Goal: Task Accomplishment & Management: Complete application form

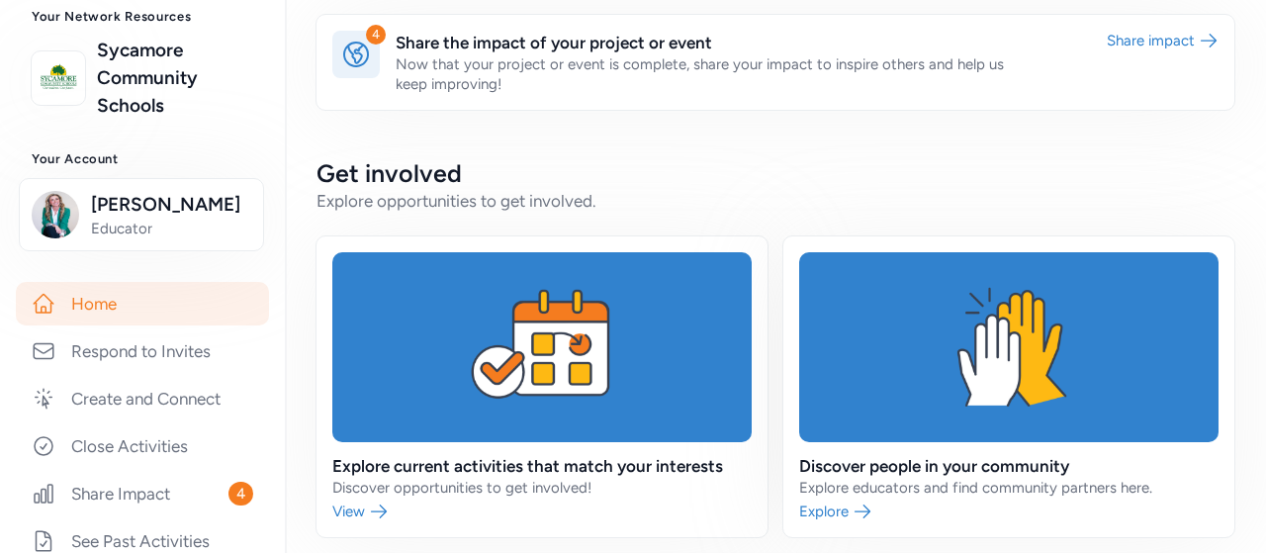
scroll to position [116, 0]
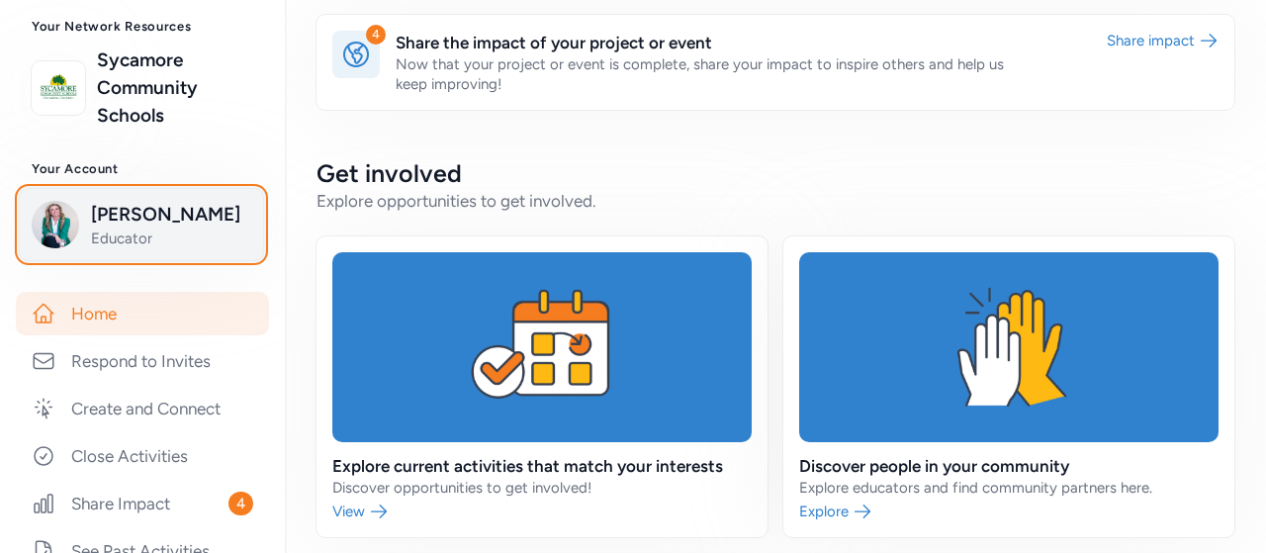
click at [144, 219] on span "Meghan Lawson" at bounding box center [171, 215] width 160 height 28
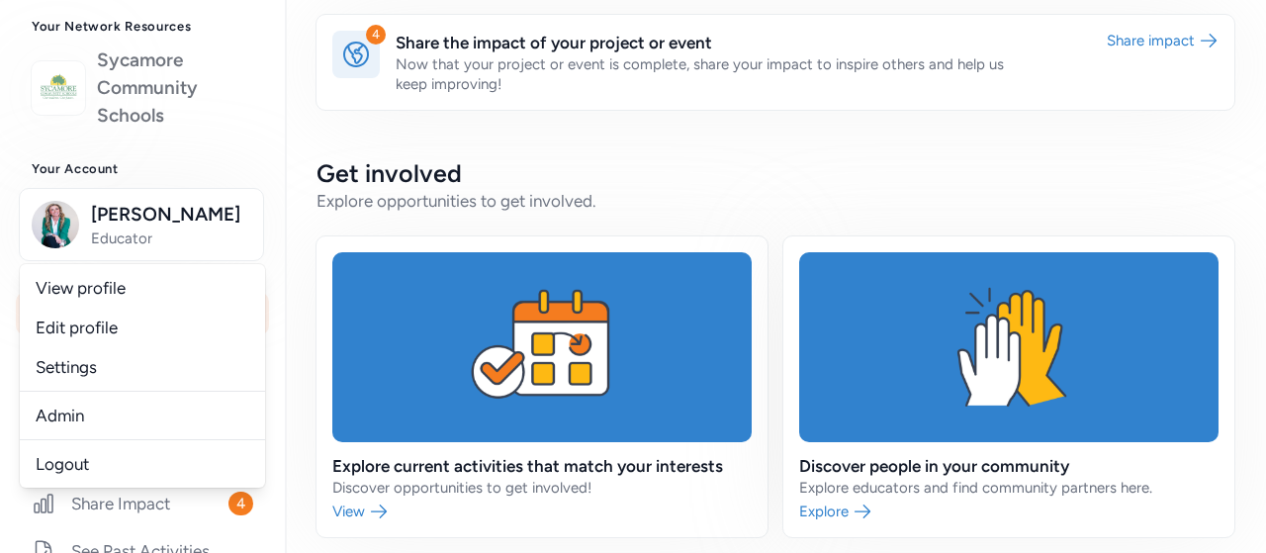
click at [128, 107] on link "Sycamore Community Schools" at bounding box center [175, 87] width 156 height 83
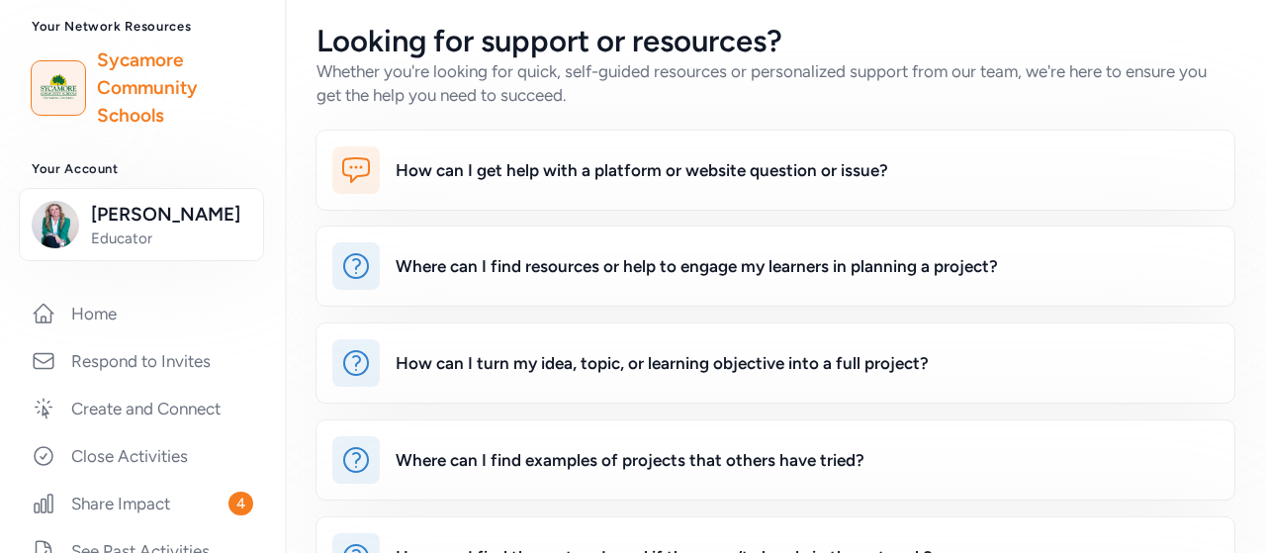
click at [57, 96] on img at bounding box center [59, 88] width 44 height 44
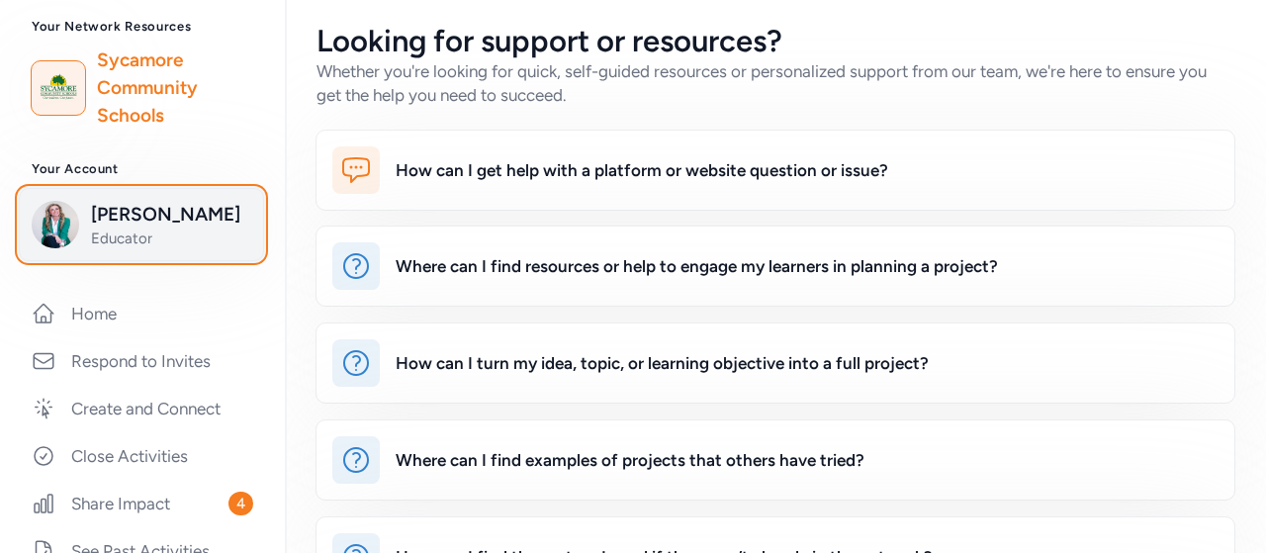
click at [140, 228] on span "Educator" at bounding box center [171, 238] width 160 height 20
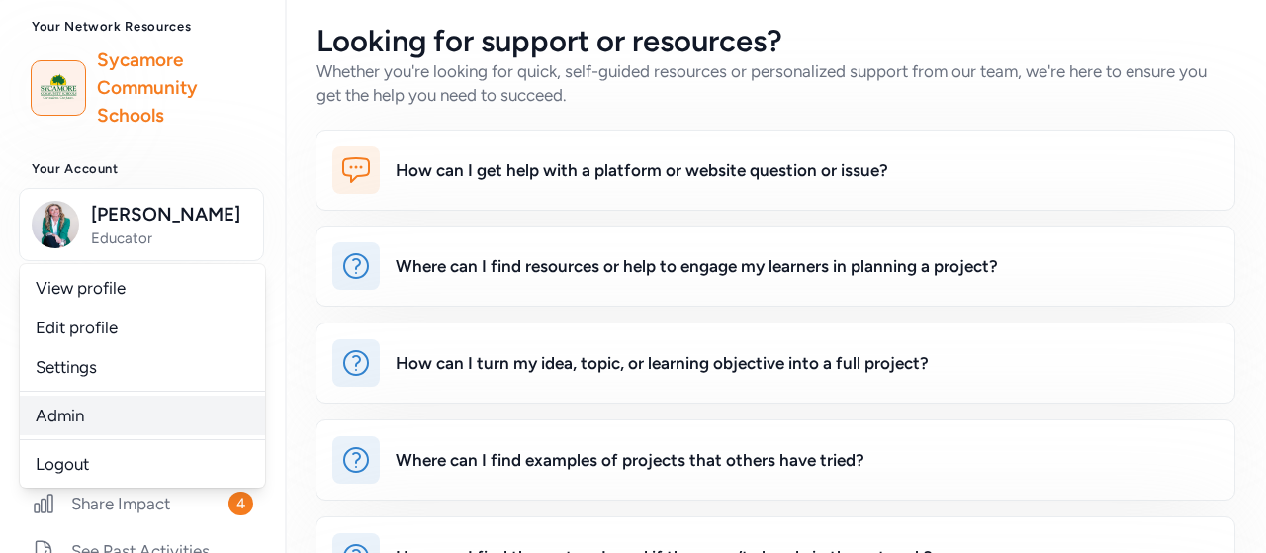
click at [92, 405] on link "Admin" at bounding box center [142, 416] width 245 height 40
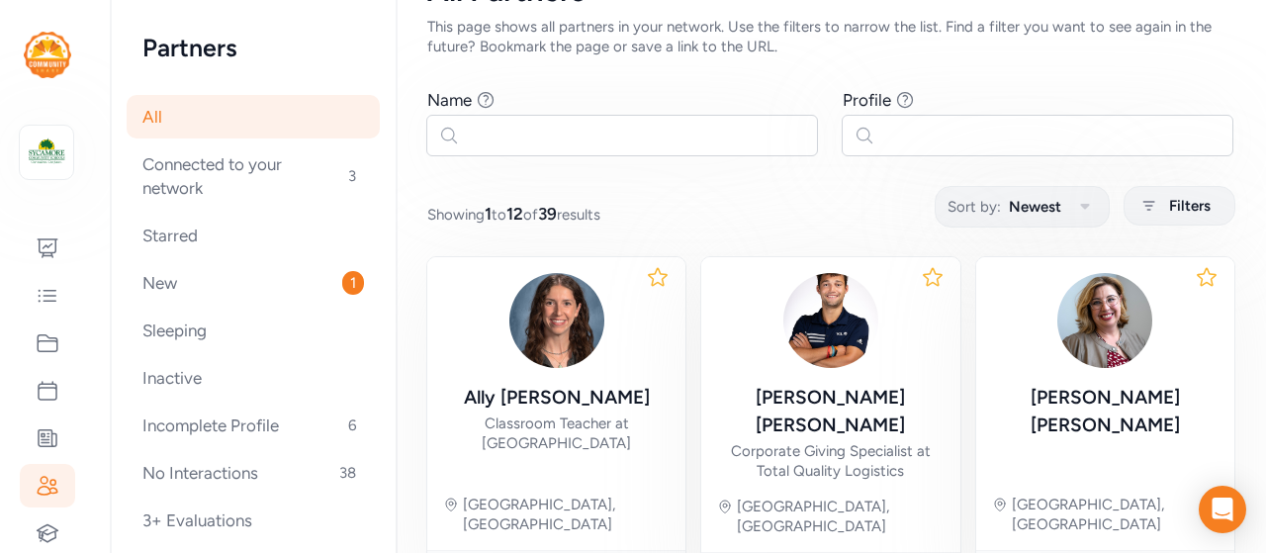
scroll to position [88, 0]
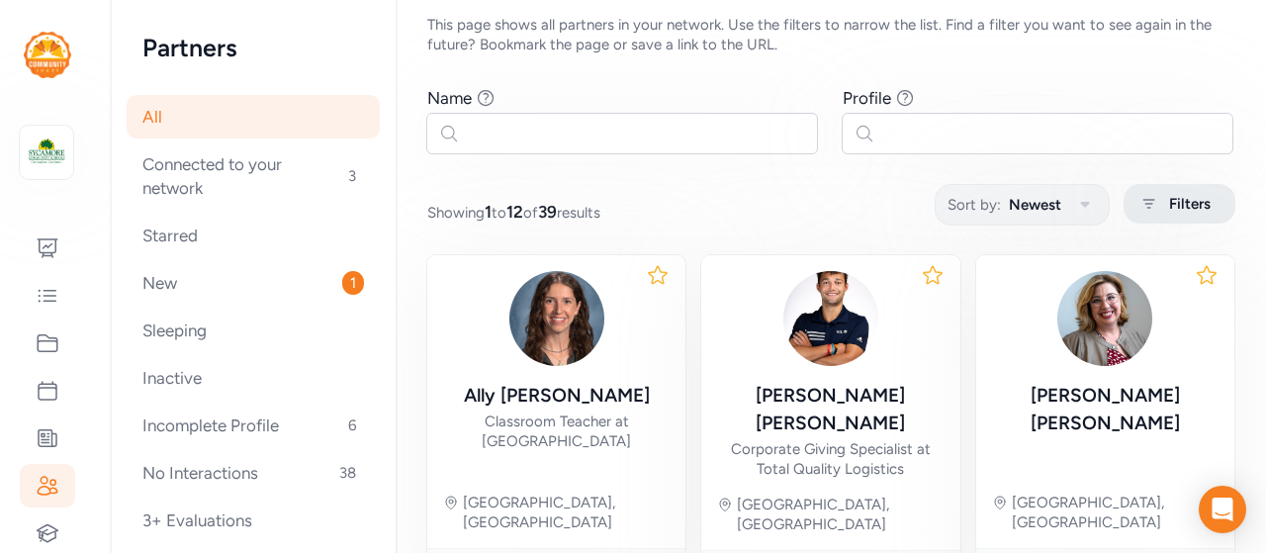
click at [1170, 207] on span "Filters" at bounding box center [1190, 204] width 42 height 24
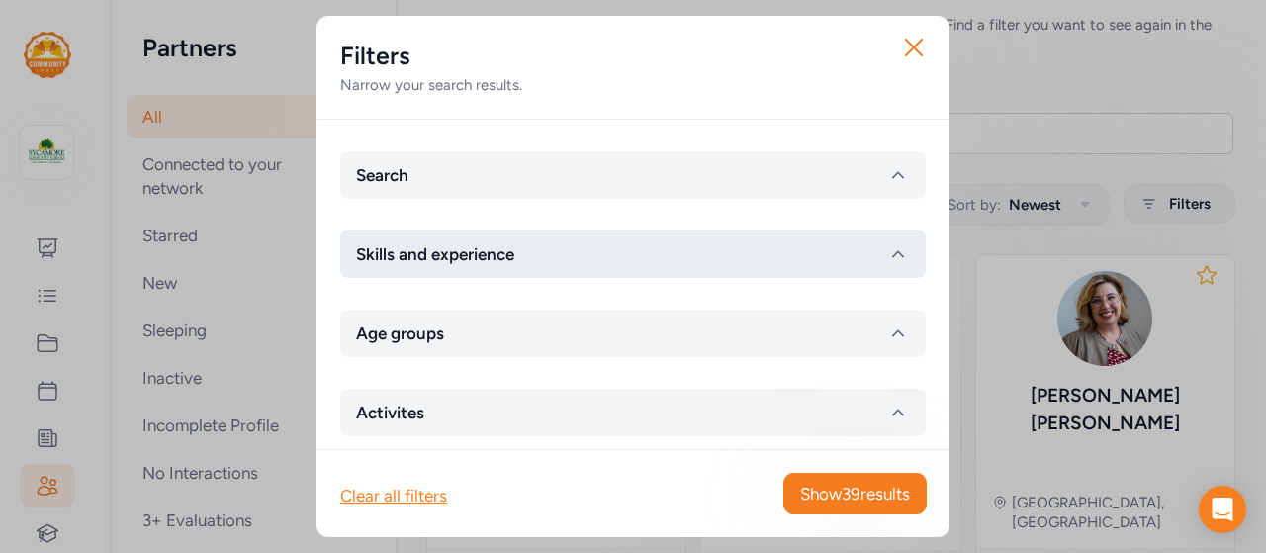
click at [781, 245] on button "Skills and experience" at bounding box center [633, 253] width 586 height 47
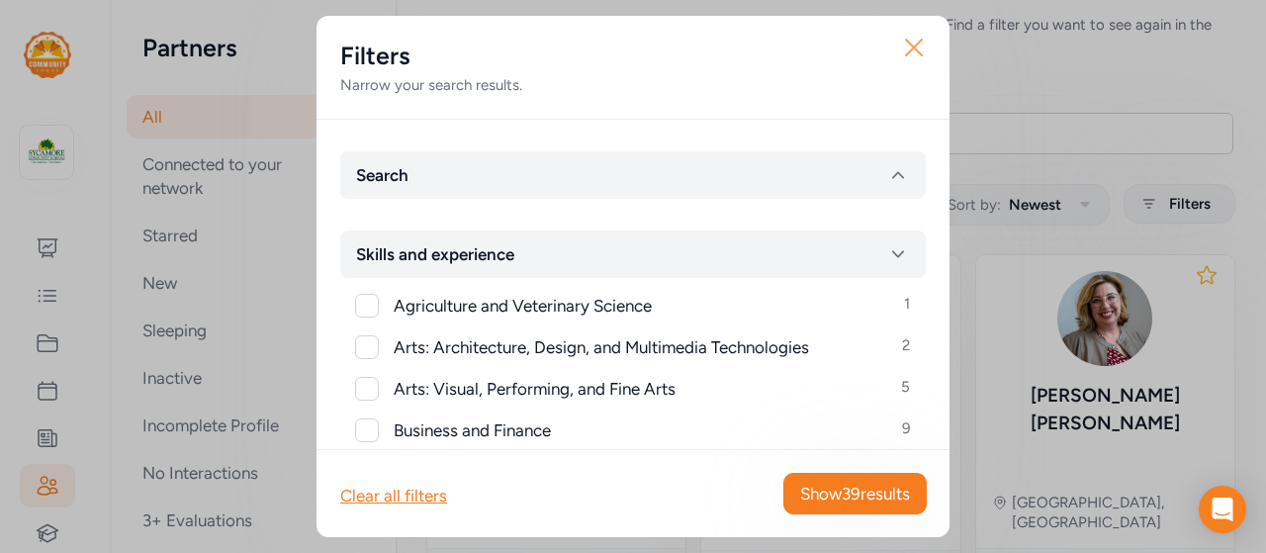
click at [909, 43] on icon "button" at bounding box center [914, 48] width 16 height 16
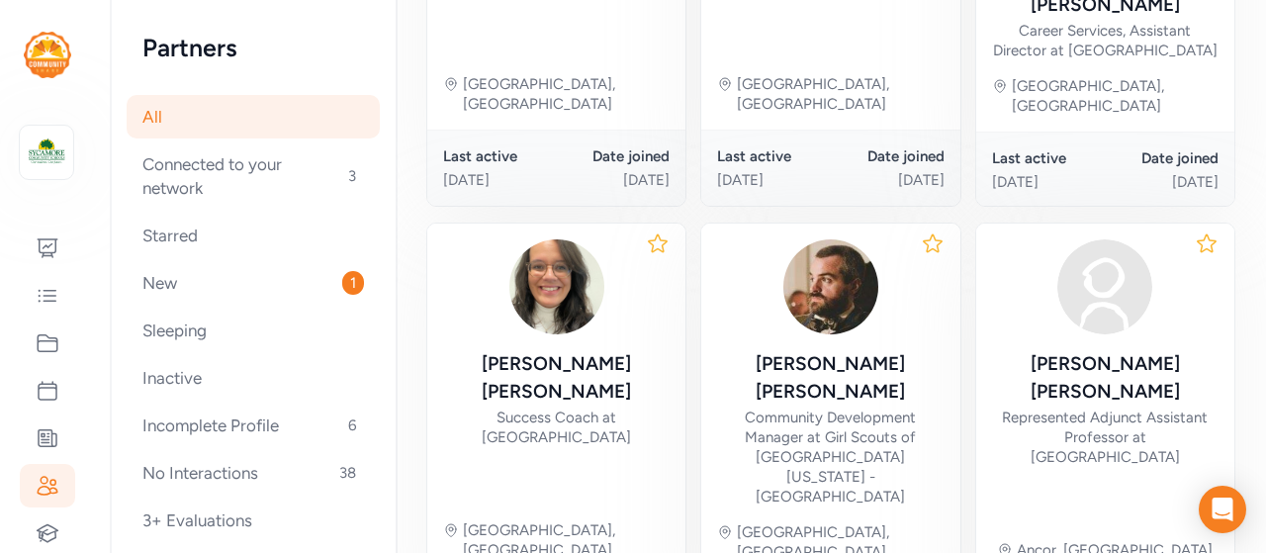
scroll to position [1302, 0]
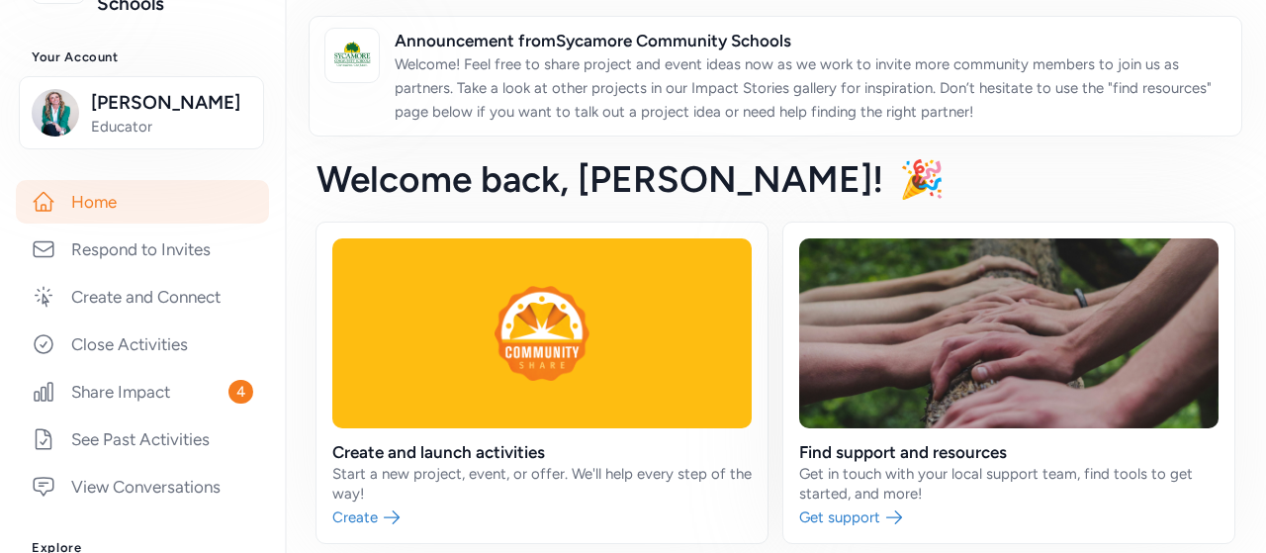
scroll to position [229, 0]
click at [138, 294] on link "Create and Connect" at bounding box center [142, 295] width 253 height 44
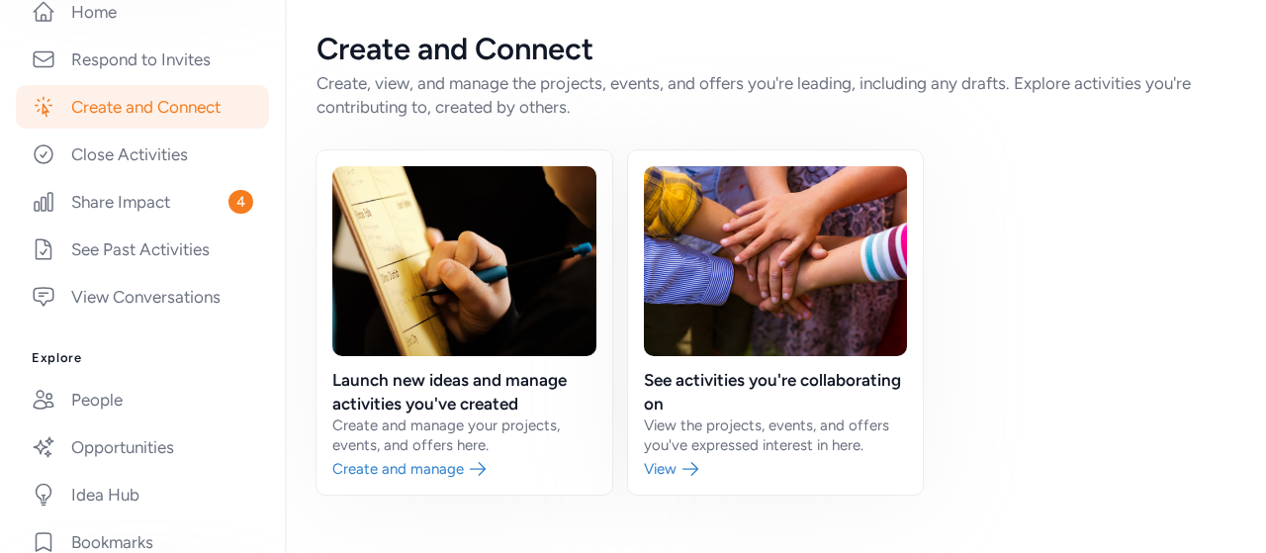
scroll to position [411, 0]
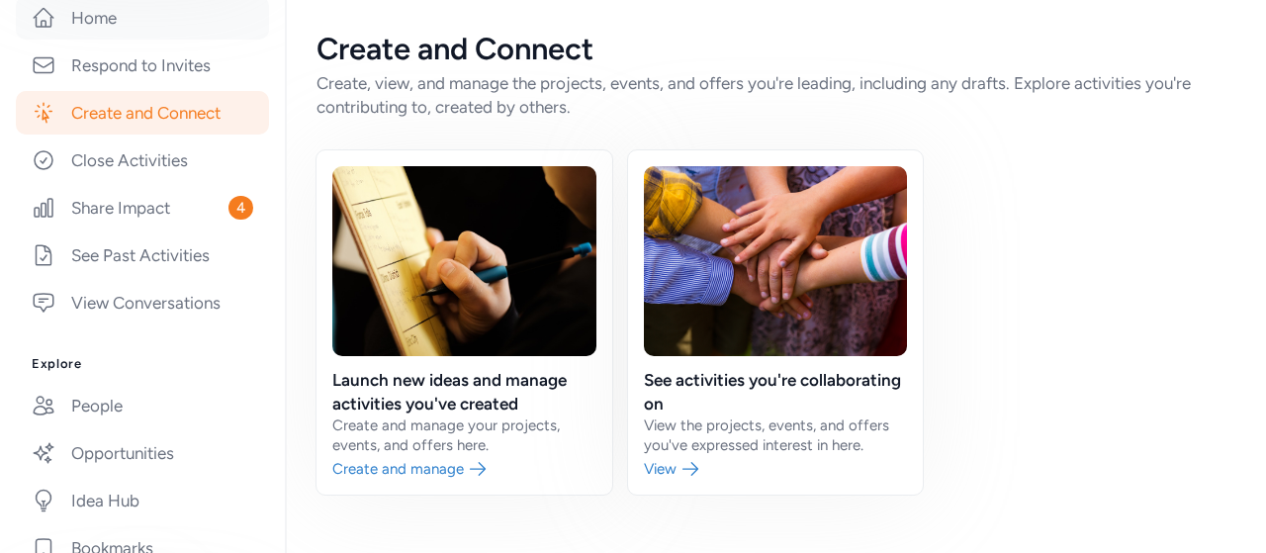
click at [89, 27] on link "Home" at bounding box center [142, 18] width 253 height 44
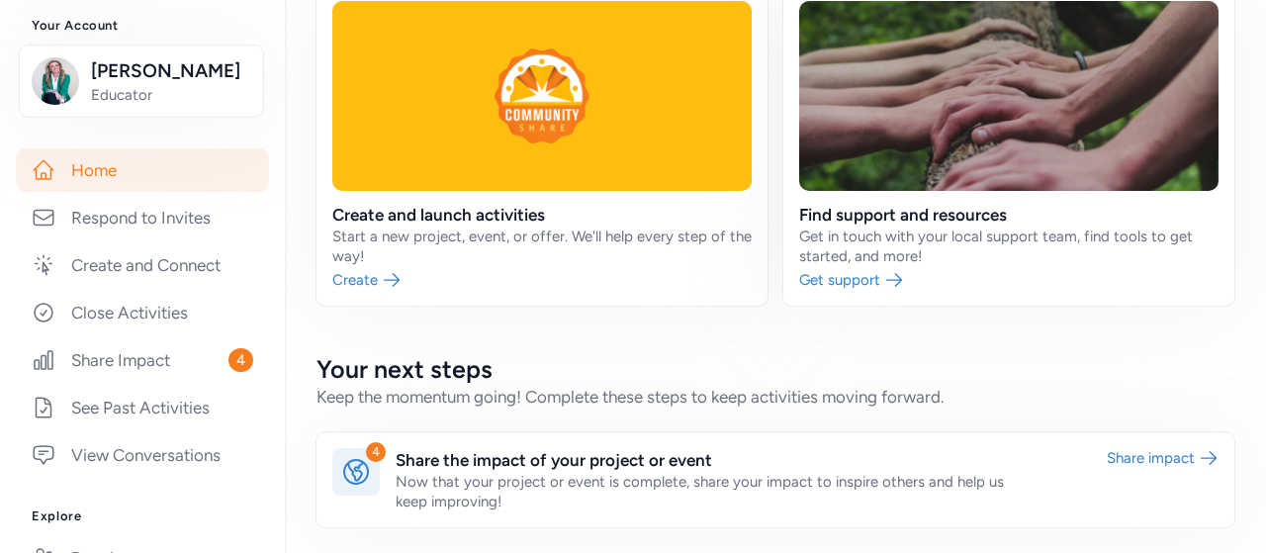
scroll to position [257, 0]
click at [148, 273] on link "Create and Connect" at bounding box center [142, 267] width 253 height 44
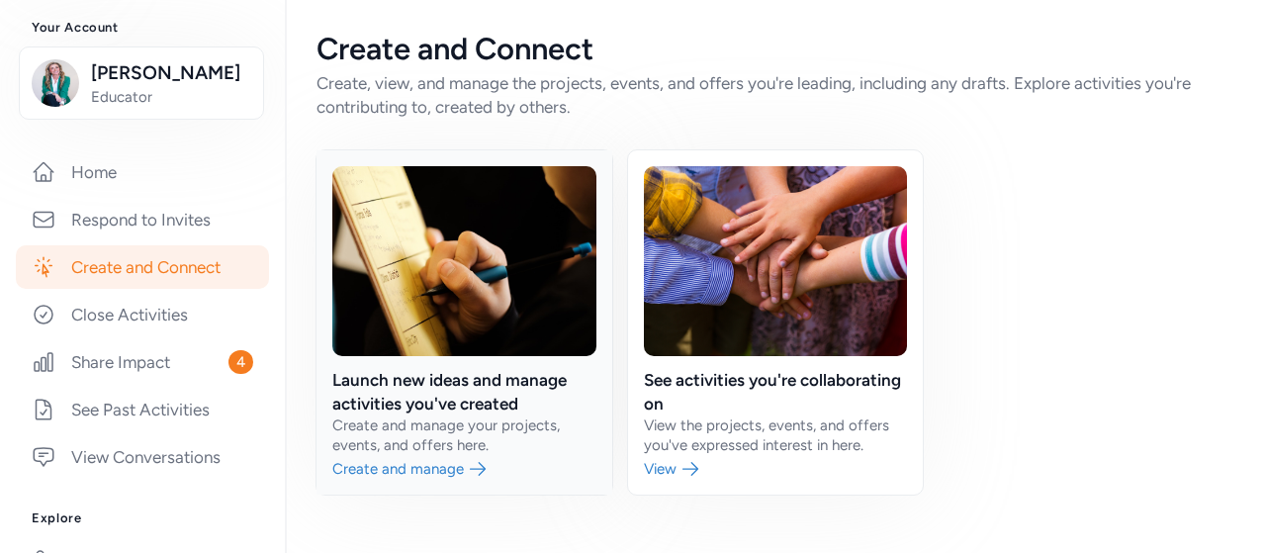
click at [459, 297] on link at bounding box center [464, 322] width 296 height 344
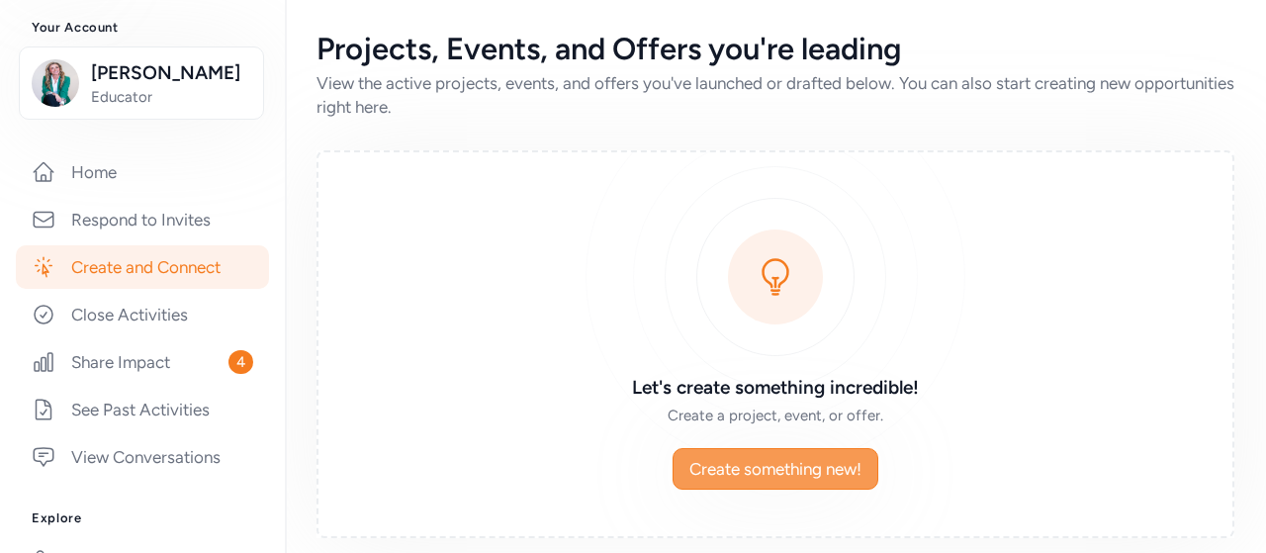
click at [789, 474] on span "Create something new!" at bounding box center [775, 469] width 172 height 24
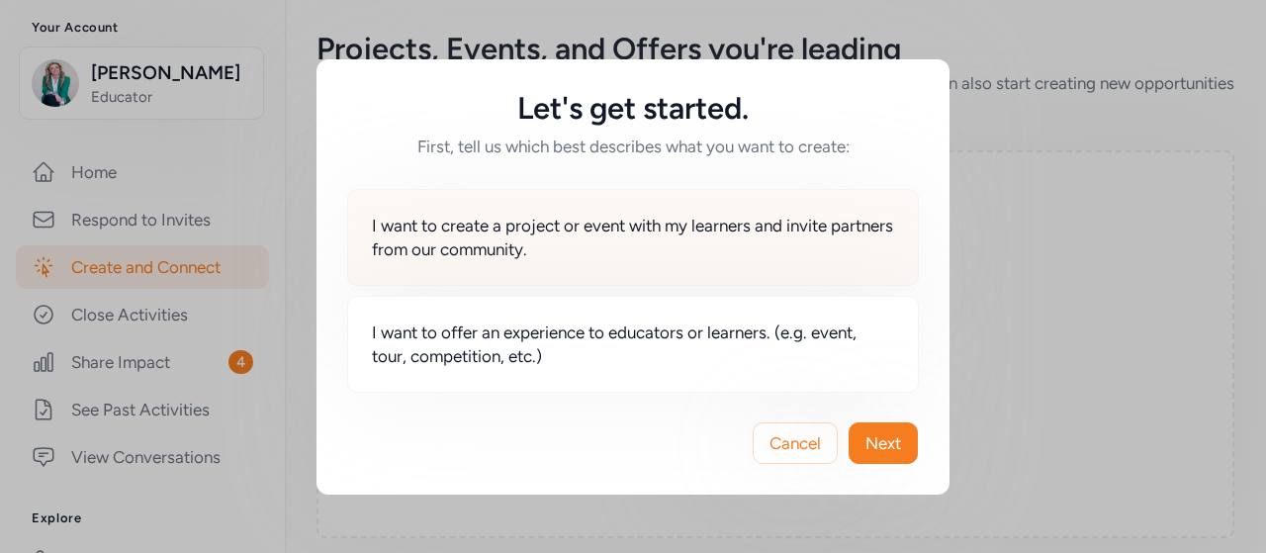
click at [762, 246] on span "I want to create a project or event with my learners and invite partners from o…" at bounding box center [633, 237] width 522 height 47
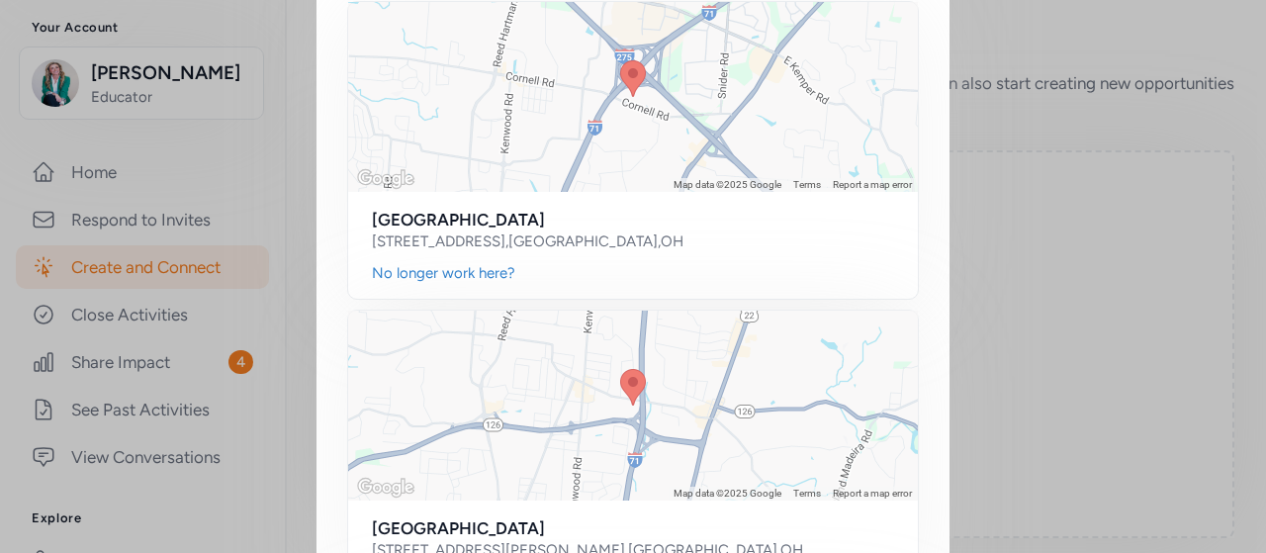
scroll to position [215, 0]
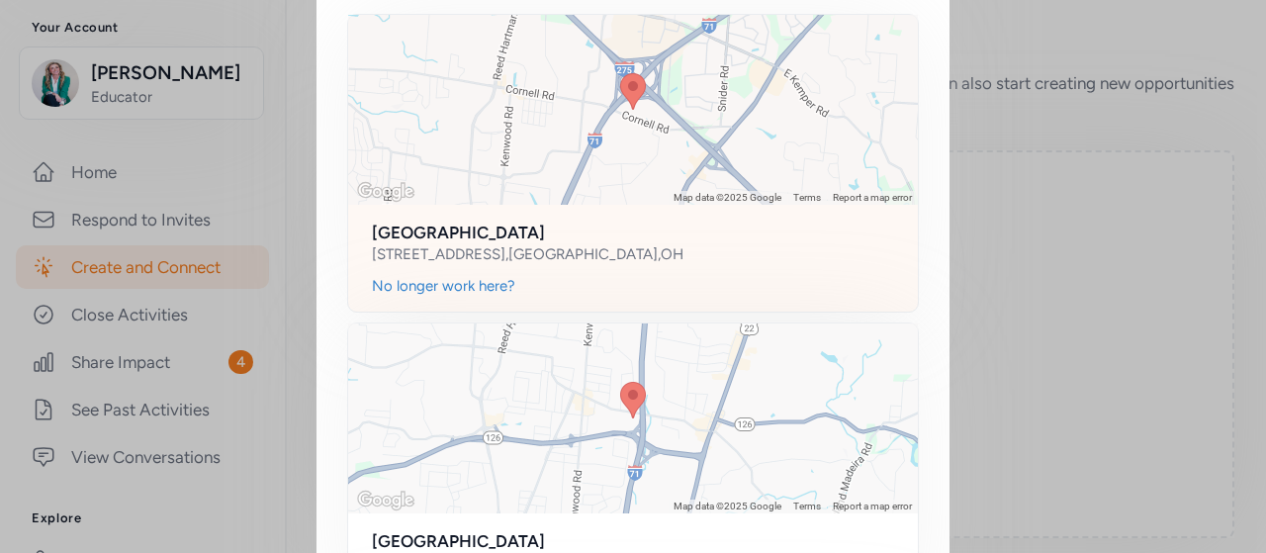
click at [728, 163] on div at bounding box center [633, 110] width 570 height 190
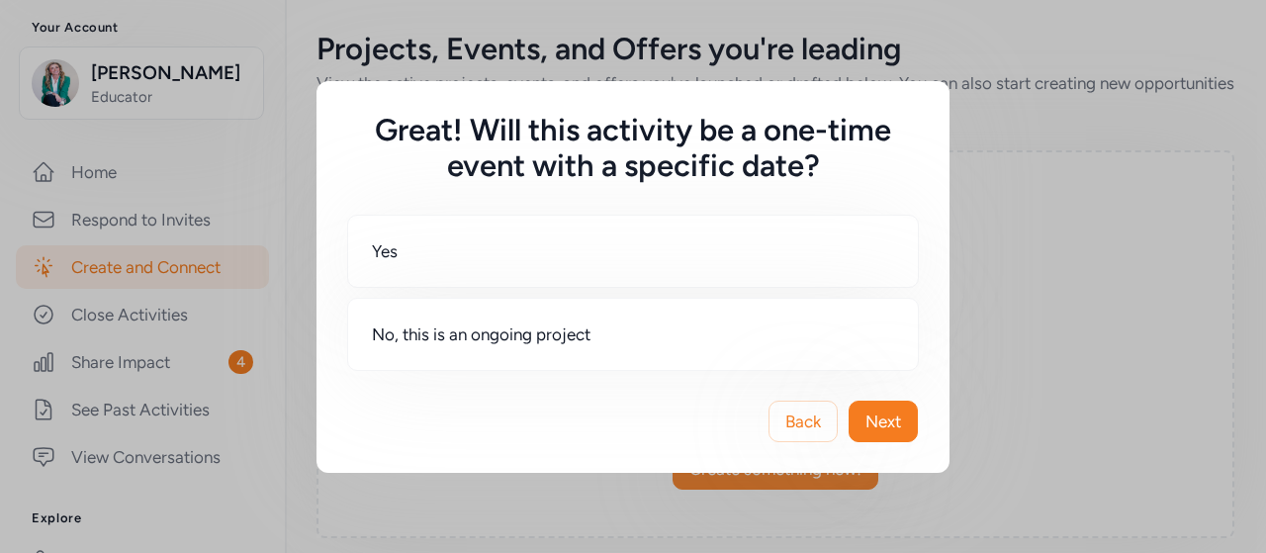
click at [728, 163] on h5 "Great! Will this activity be a one-time event with a specific date?" at bounding box center [633, 148] width 570 height 71
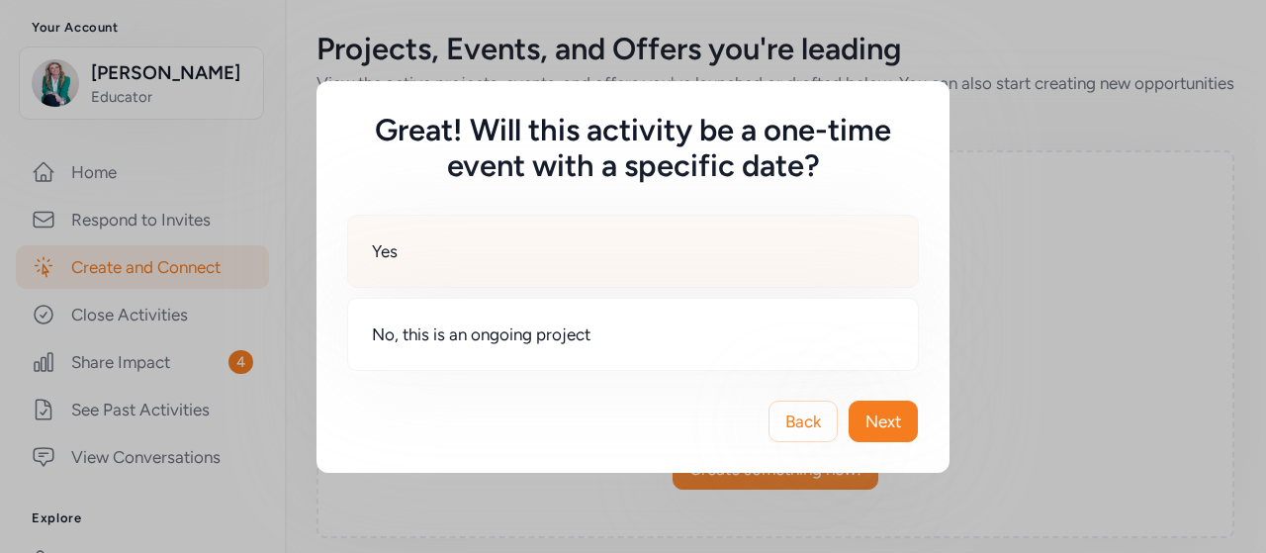
click at [396, 258] on span "Yes" at bounding box center [385, 251] width 26 height 24
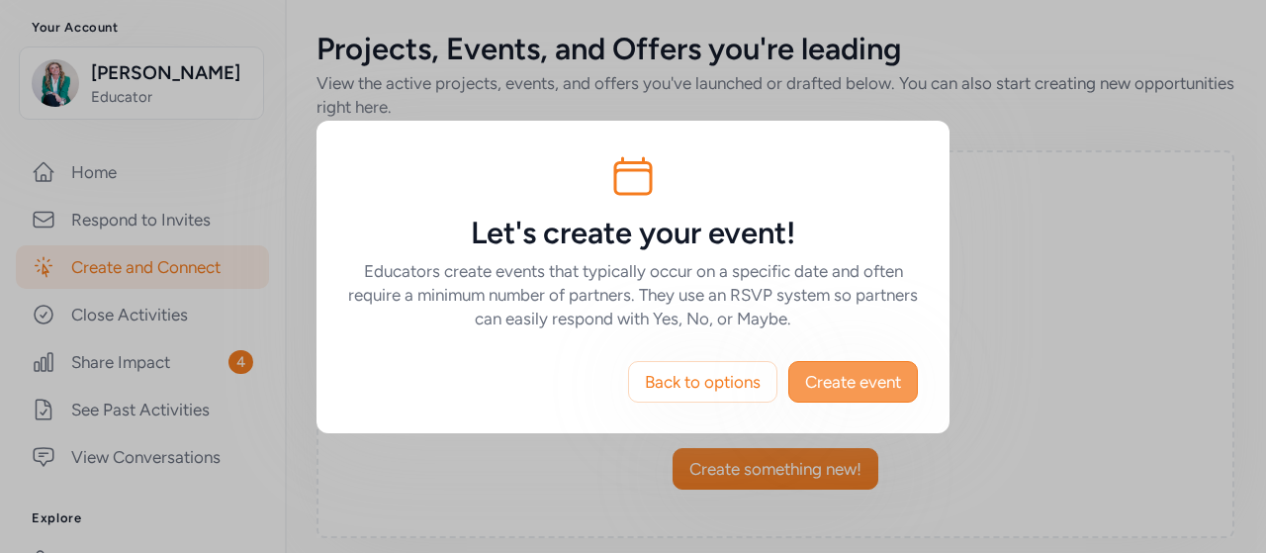
click at [851, 385] on span "Create event" at bounding box center [853, 382] width 96 height 24
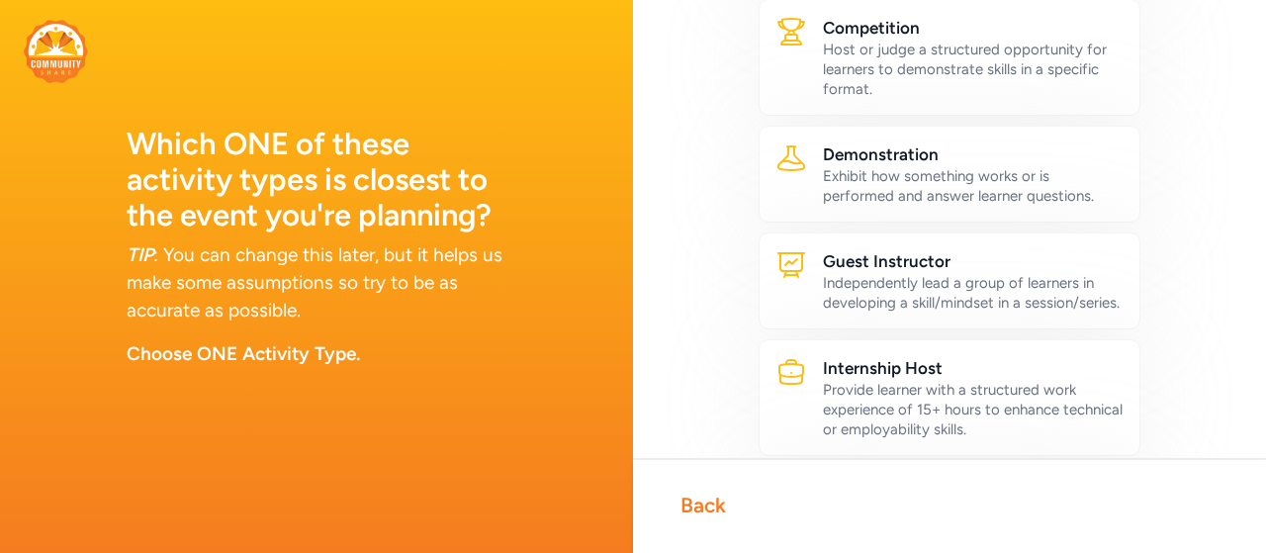
scroll to position [412, 0]
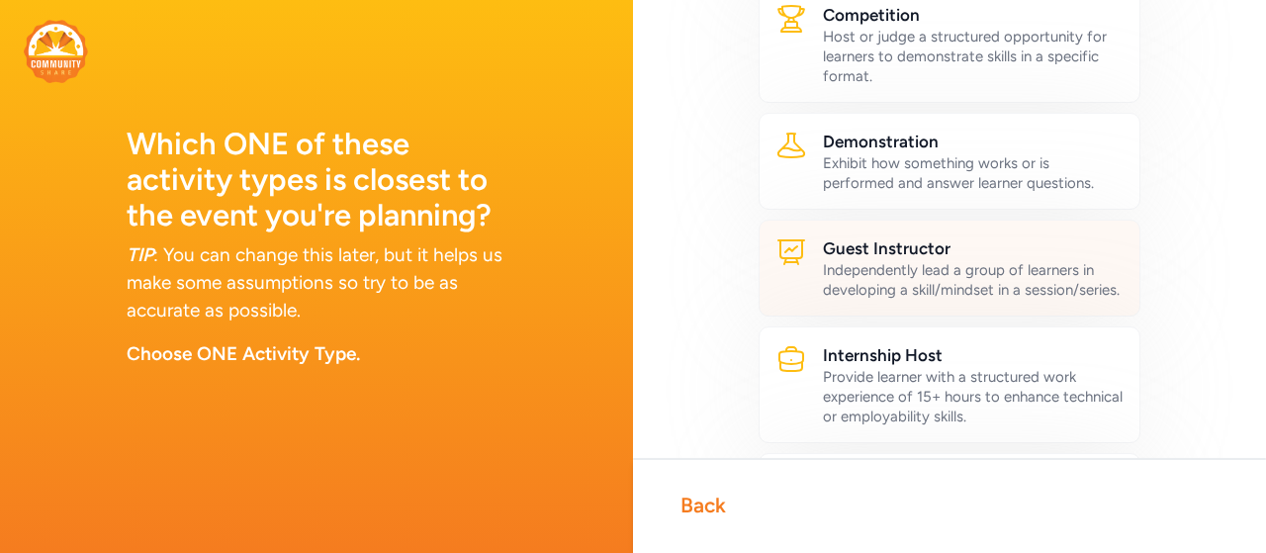
click at [1028, 295] on div "Independently lead a group of learners in developing a skill/mindset in a sessi…" at bounding box center [973, 280] width 301 height 40
